Goal: Task Accomplishment & Management: Manage account settings

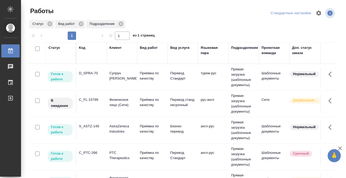
click at [57, 48] on div "Статус" at bounding box center [55, 47] width 12 height 5
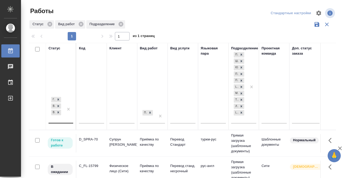
click at [67, 120] on div at bounding box center [68, 109] width 9 height 27
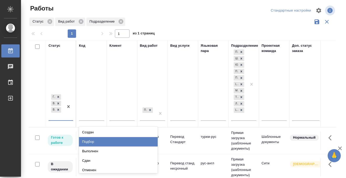
click at [101, 142] on div "Подбор" at bounding box center [118, 141] width 79 height 9
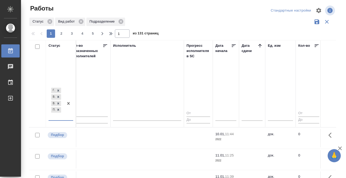
scroll to position [0, 315]
click at [259, 45] on icon at bounding box center [259, 45] width 5 height 5
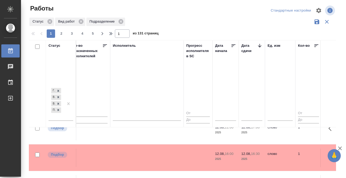
scroll to position [341, 315]
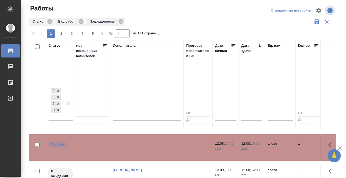
click at [13, 54] on link "Работы" at bounding box center [10, 50] width 18 height 13
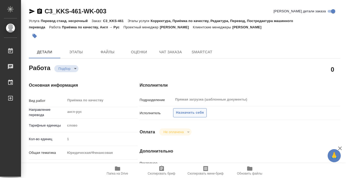
click at [191, 112] on span "Назначить себя" at bounding box center [190, 113] width 28 height 6
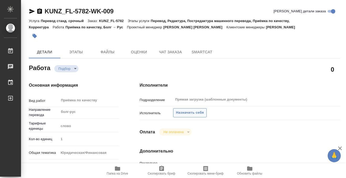
click at [190, 114] on span "Назначить себя" at bounding box center [190, 113] width 28 height 6
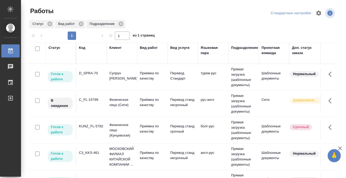
click at [92, 81] on td "D_SPRA-70" at bounding box center [91, 77] width 30 height 18
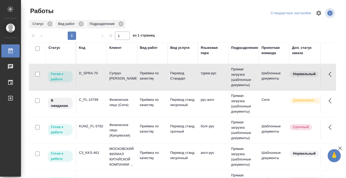
click at [92, 81] on td "D_SPRA-70" at bounding box center [91, 77] width 30 height 18
click at [89, 86] on td "C_FL-15799" at bounding box center [91, 77] width 30 height 18
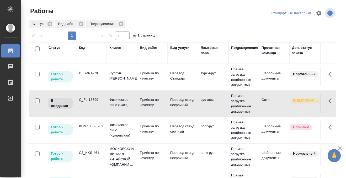
click at [89, 86] on td "C_FL-15799" at bounding box center [91, 77] width 30 height 18
click at [97, 73] on div "D_SPRA-70" at bounding box center [91, 73] width 25 height 5
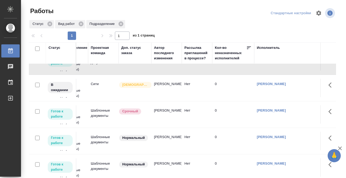
scroll to position [16, 0]
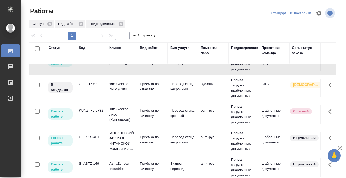
click at [58, 48] on div "Статус" at bounding box center [55, 47] width 12 height 5
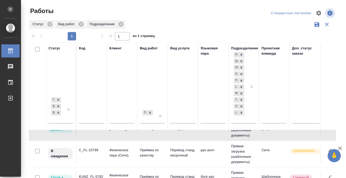
scroll to position [81, 0]
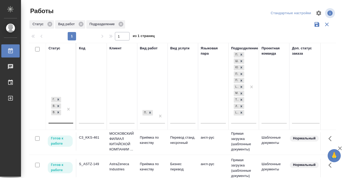
click at [62, 120] on div "Готов к работе В работе В ожидании" at bounding box center [56, 109] width 15 height 27
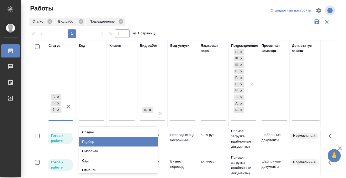
click at [106, 142] on div "Подбор" at bounding box center [118, 141] width 79 height 9
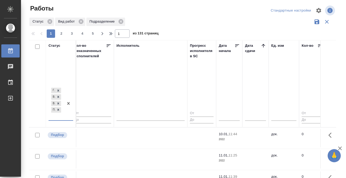
scroll to position [0, 313]
drag, startPoint x: 262, startPoint y: 45, endPoint x: 250, endPoint y: 15, distance: 32.1
click at [262, 45] on icon at bounding box center [261, 45] width 3 height 3
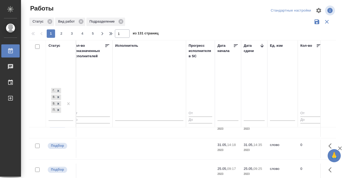
scroll to position [509, 313]
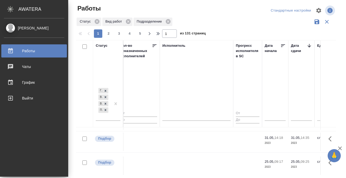
click at [12, 51] on icon at bounding box center [10, 51] width 6 height 6
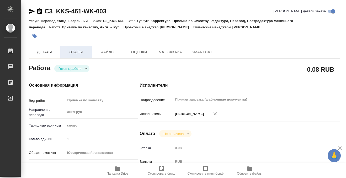
click at [80, 51] on span "Этапы" at bounding box center [76, 52] width 25 height 7
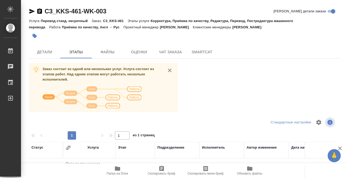
scroll to position [88, 0]
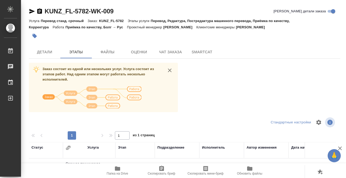
scroll to position [96, 0]
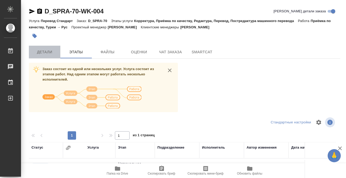
click at [42, 51] on span "Детали" at bounding box center [44, 52] width 25 height 7
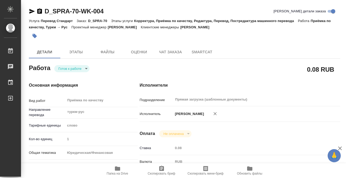
type textarea "x"
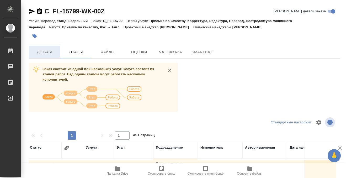
click at [46, 49] on span "Детали" at bounding box center [44, 52] width 25 height 7
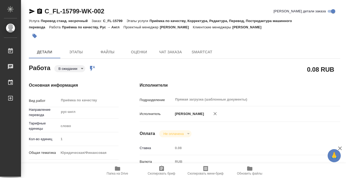
type textarea "x"
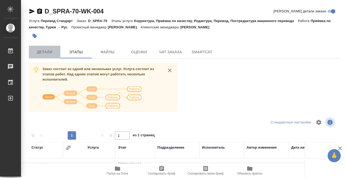
click at [44, 49] on span "Детали" at bounding box center [44, 52] width 25 height 7
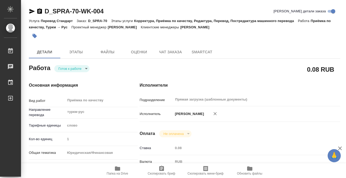
type textarea "x"
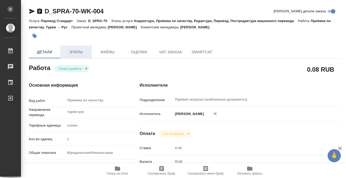
click at [83, 54] on span "Этапы" at bounding box center [76, 52] width 25 height 7
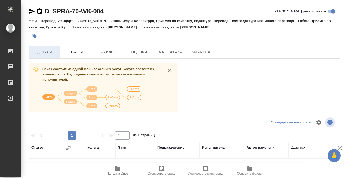
click at [51, 51] on span "Детали" at bounding box center [44, 52] width 25 height 7
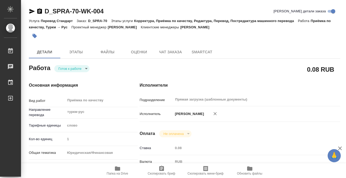
type textarea "x"
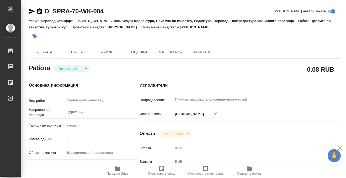
type textarea "x"
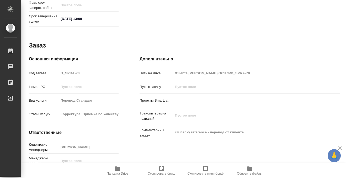
scroll to position [279, 0]
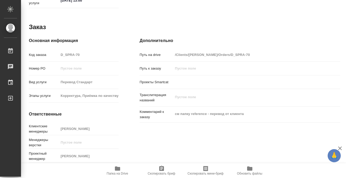
type textarea "x"
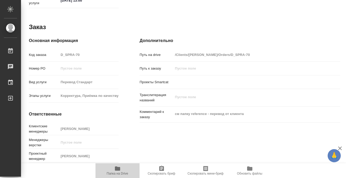
click at [116, 170] on icon "button" at bounding box center [117, 168] width 5 height 4
